Goal: Task Accomplishment & Management: Complete application form

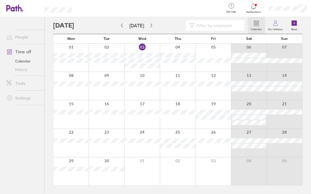
click at [249, 134] on div at bounding box center [248, 143] width 35 height 28
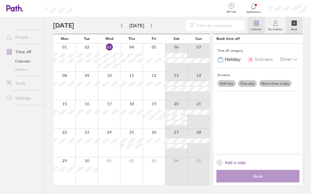
click at [255, 26] on icon at bounding box center [256, 23] width 4 height 5
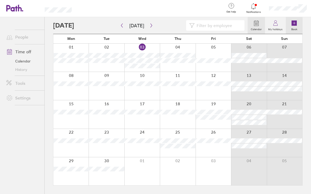
click at [297, 26] on label "Book" at bounding box center [294, 28] width 12 height 5
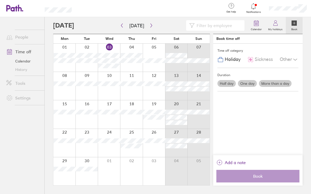
click at [177, 132] on div at bounding box center [176, 143] width 22 height 28
click at [234, 61] on span "Holiday" at bounding box center [232, 60] width 16 height 6
click at [222, 59] on icon at bounding box center [220, 59] width 6 height 6
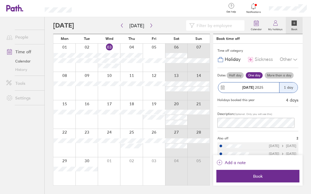
click at [262, 84] on div "[DATE]" at bounding box center [248, 87] width 61 height 10
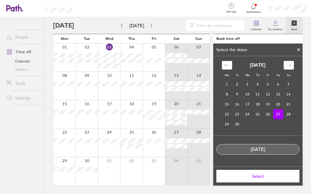
click at [297, 49] on icon at bounding box center [298, 49] width 4 height 3
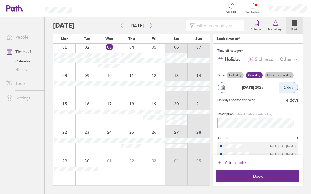
click at [277, 74] on label "More than a day" at bounding box center [278, 75] width 29 height 6
click at [0, 0] on input "More than a day" at bounding box center [0, 0] width 0 height 0
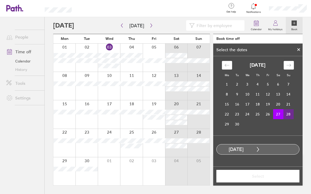
click at [288, 113] on td "28" at bounding box center [288, 114] width 10 height 10
click at [265, 176] on span "Select" at bounding box center [258, 176] width 76 height 5
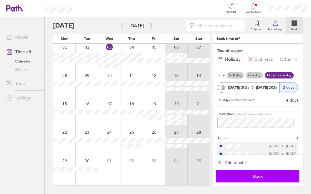
click at [249, 176] on span "Book" at bounding box center [258, 176] width 76 height 5
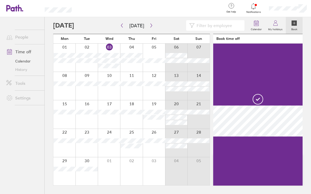
click at [295, 24] on icon at bounding box center [293, 22] width 5 height 5
click at [293, 25] on icon at bounding box center [293, 22] width 5 height 5
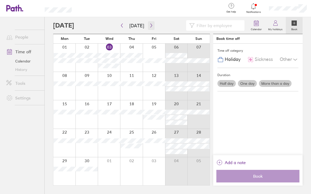
click at [149, 25] on icon "button" at bounding box center [151, 25] width 4 height 4
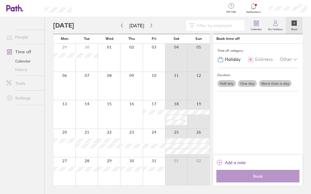
click at [149, 25] on icon "button" at bounding box center [151, 25] width 4 height 4
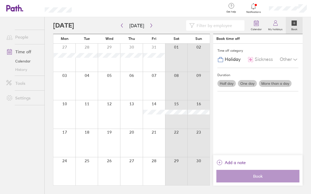
click at [247, 84] on label "One day" at bounding box center [247, 83] width 19 height 7
click at [0, 0] on input "One day" at bounding box center [0, 0] width 0 height 0
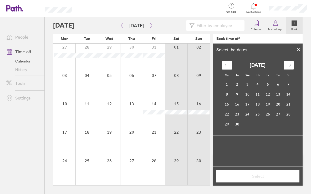
click at [288, 64] on icon "Move forward to switch to the next month." at bounding box center [288, 65] width 5 height 5
click at [287, 86] on td "2" at bounding box center [288, 85] width 10 height 10
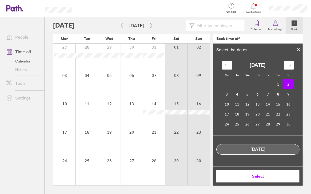
click at [253, 177] on span "Select" at bounding box center [258, 176] width 76 height 5
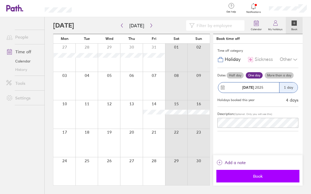
click at [258, 176] on span "Book" at bounding box center [258, 176] width 76 height 5
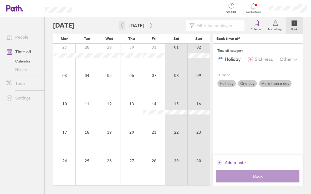
click at [123, 25] on icon "button" at bounding box center [122, 25] width 4 height 4
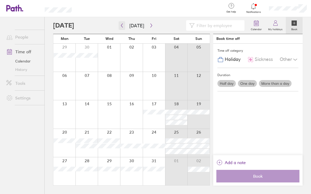
click at [122, 25] on icon "button" at bounding box center [122, 25] width 4 height 4
